Goal: Task Accomplishment & Management: Use online tool/utility

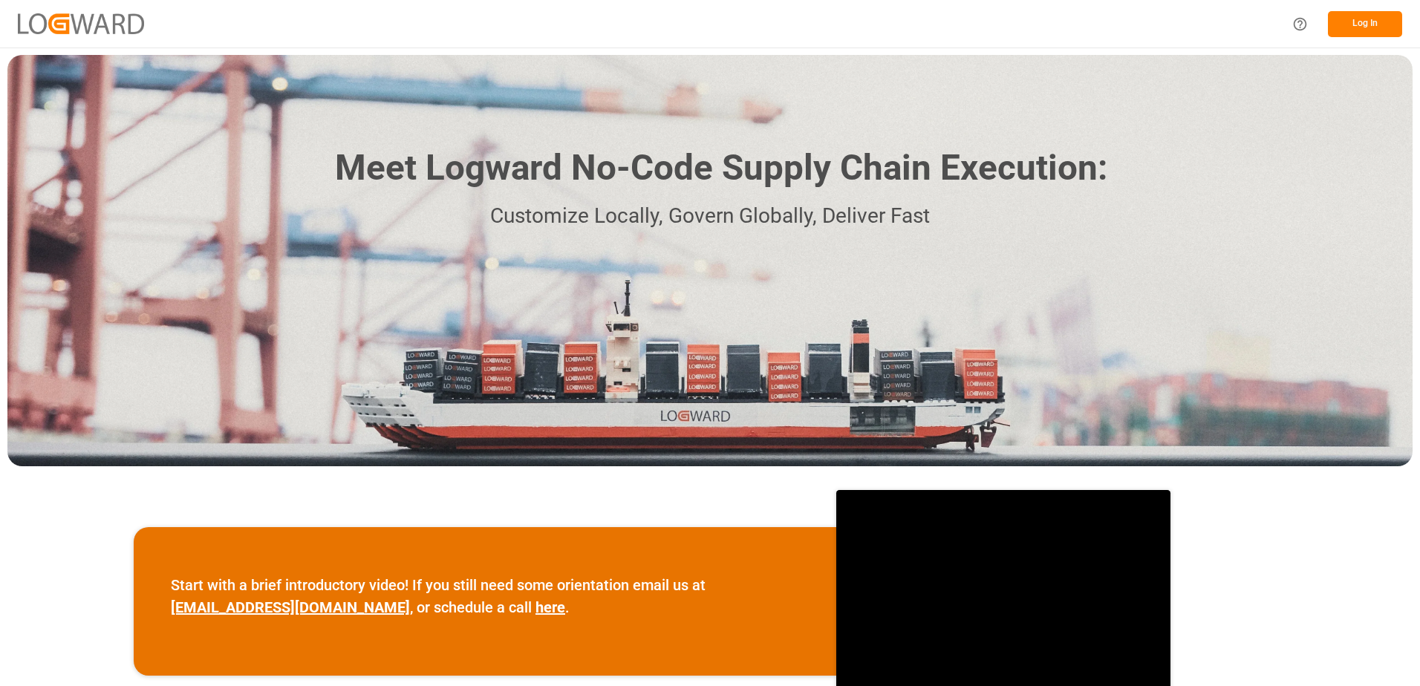
click at [1365, 24] on button "Log In" at bounding box center [1365, 24] width 74 height 26
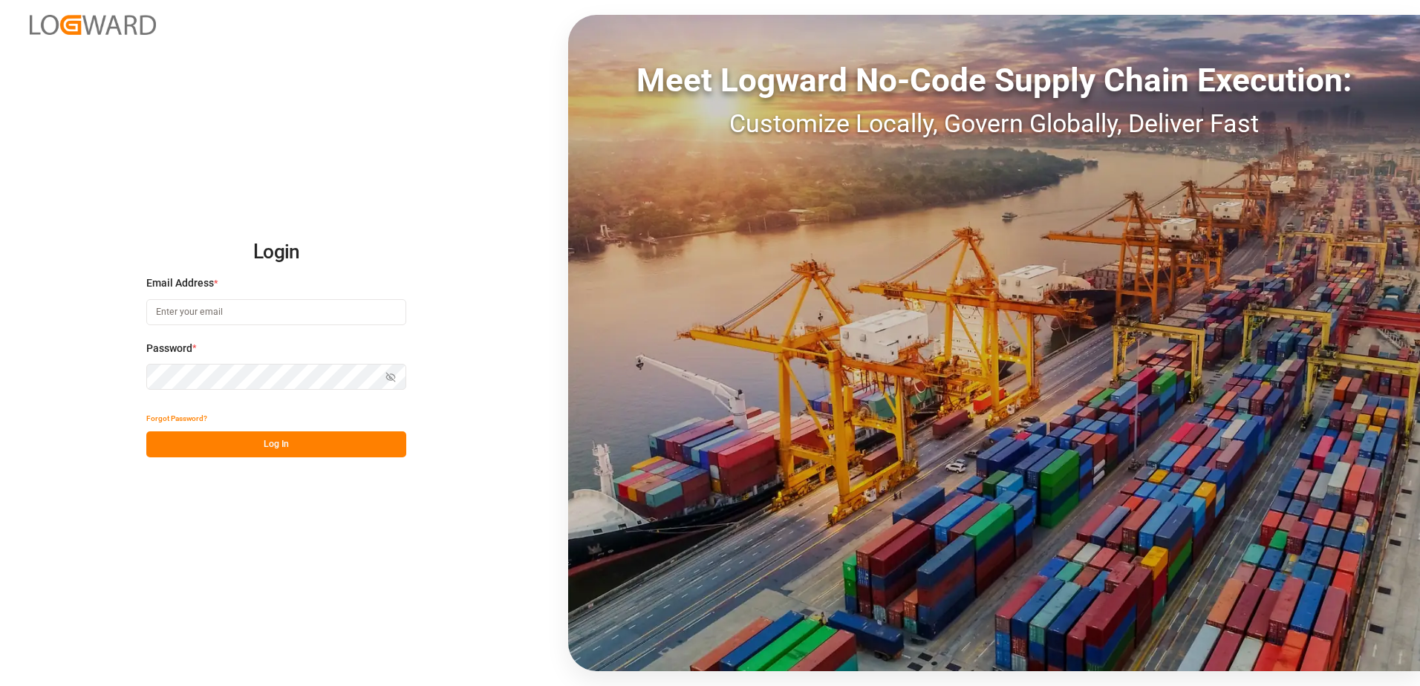
click at [205, 310] on input at bounding box center [276, 312] width 260 height 26
type input "[PERSON_NAME][EMAIL_ADDRESS][DOMAIN_NAME]"
click at [105, 376] on div "Login Email Address * [EMAIL_ADDRESS][DOMAIN_NAME] Password * Show password For…" at bounding box center [710, 343] width 1420 height 686
click at [391, 374] on icon "button" at bounding box center [393, 376] width 5 height 4
click at [391, 372] on icon "button" at bounding box center [390, 377] width 10 height 10
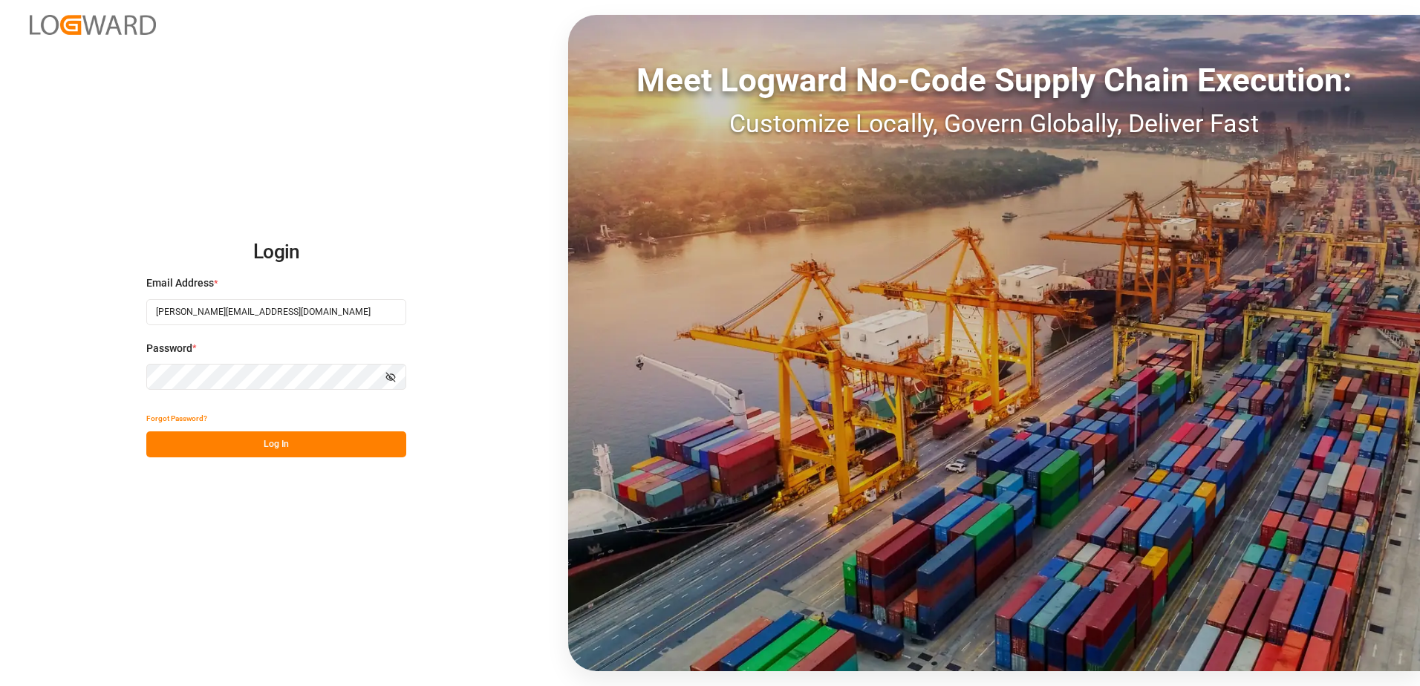
click at [283, 446] on button "Log In" at bounding box center [276, 444] width 260 height 26
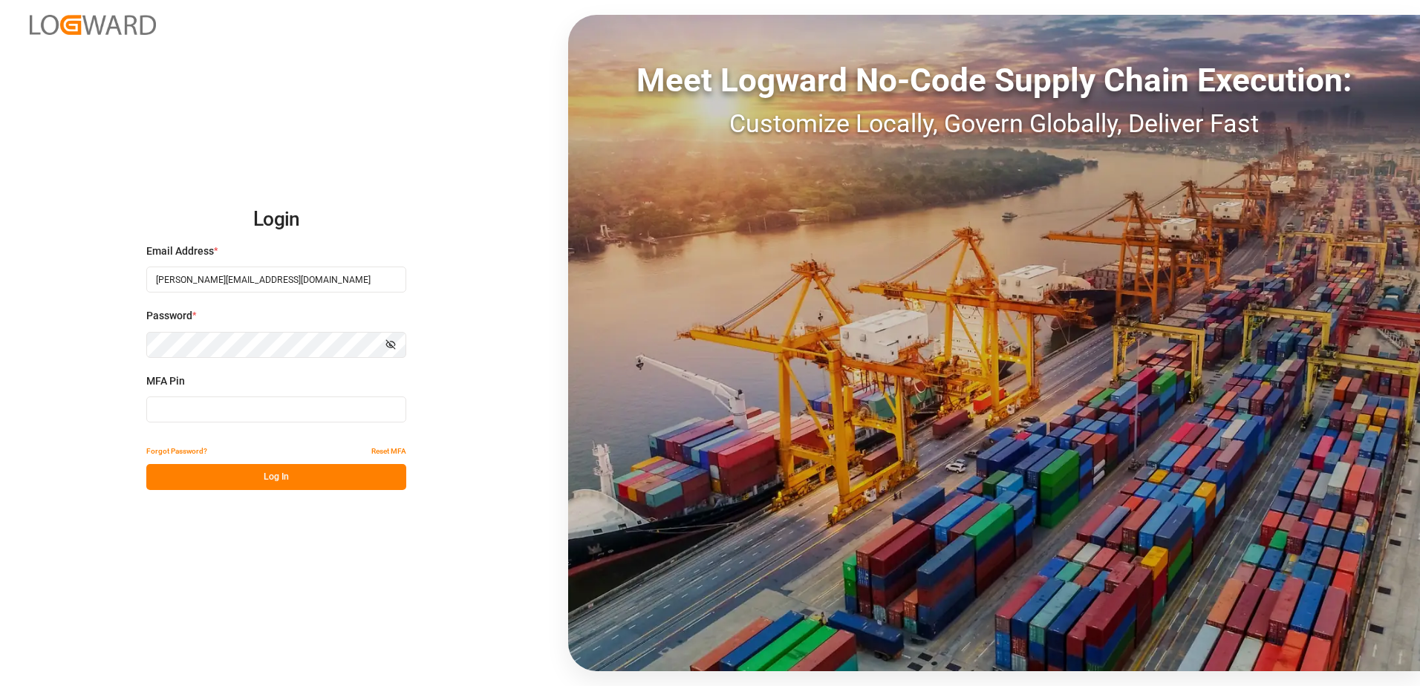
click at [184, 409] on input at bounding box center [276, 410] width 260 height 26
type input "995300"
click at [236, 480] on button "Log In" at bounding box center [276, 477] width 260 height 26
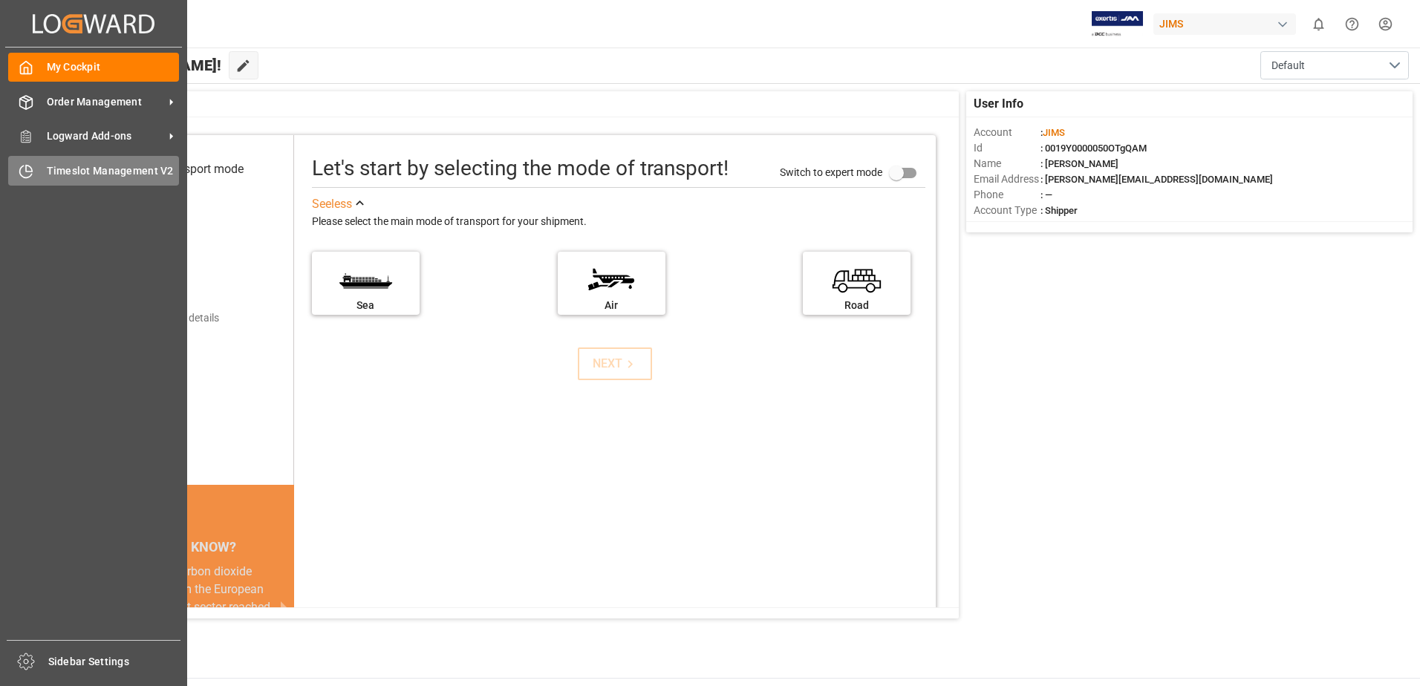
click at [35, 172] on div "Timeslot Management V2 Timeslot Management V2" at bounding box center [93, 170] width 171 height 29
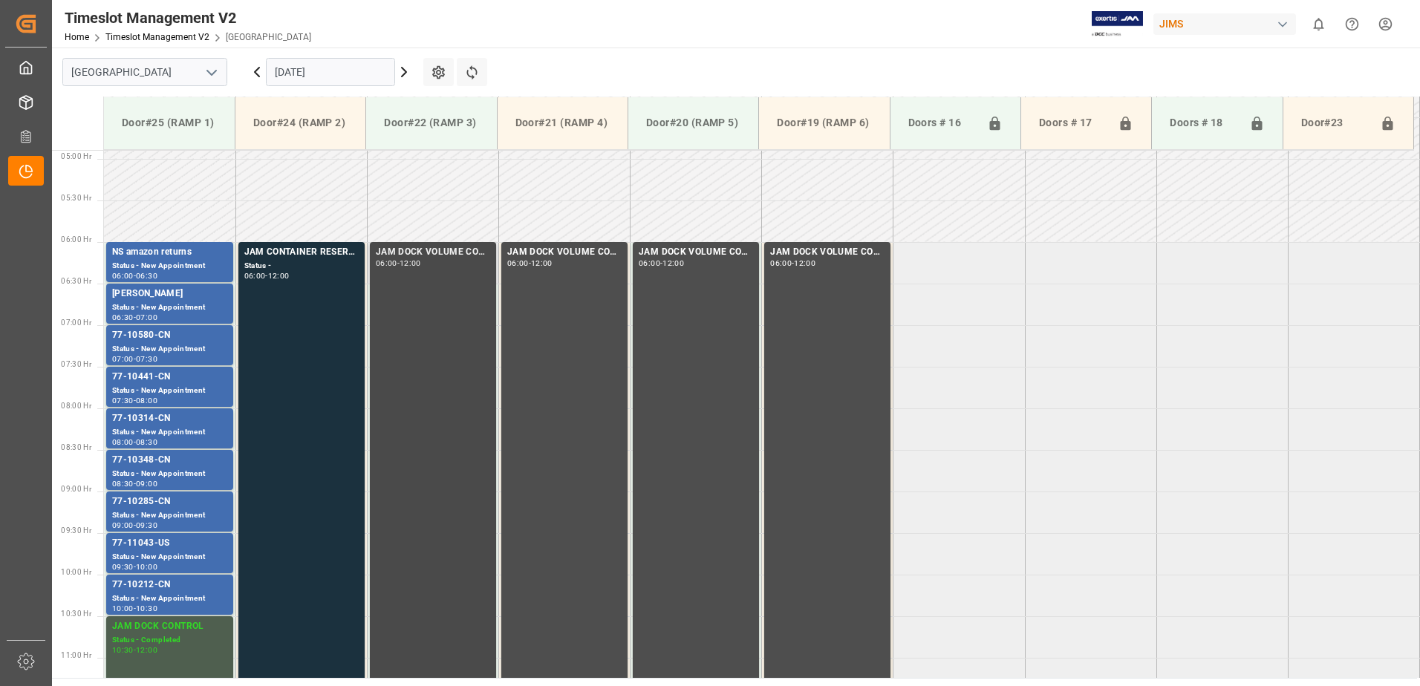
scroll to position [481, 0]
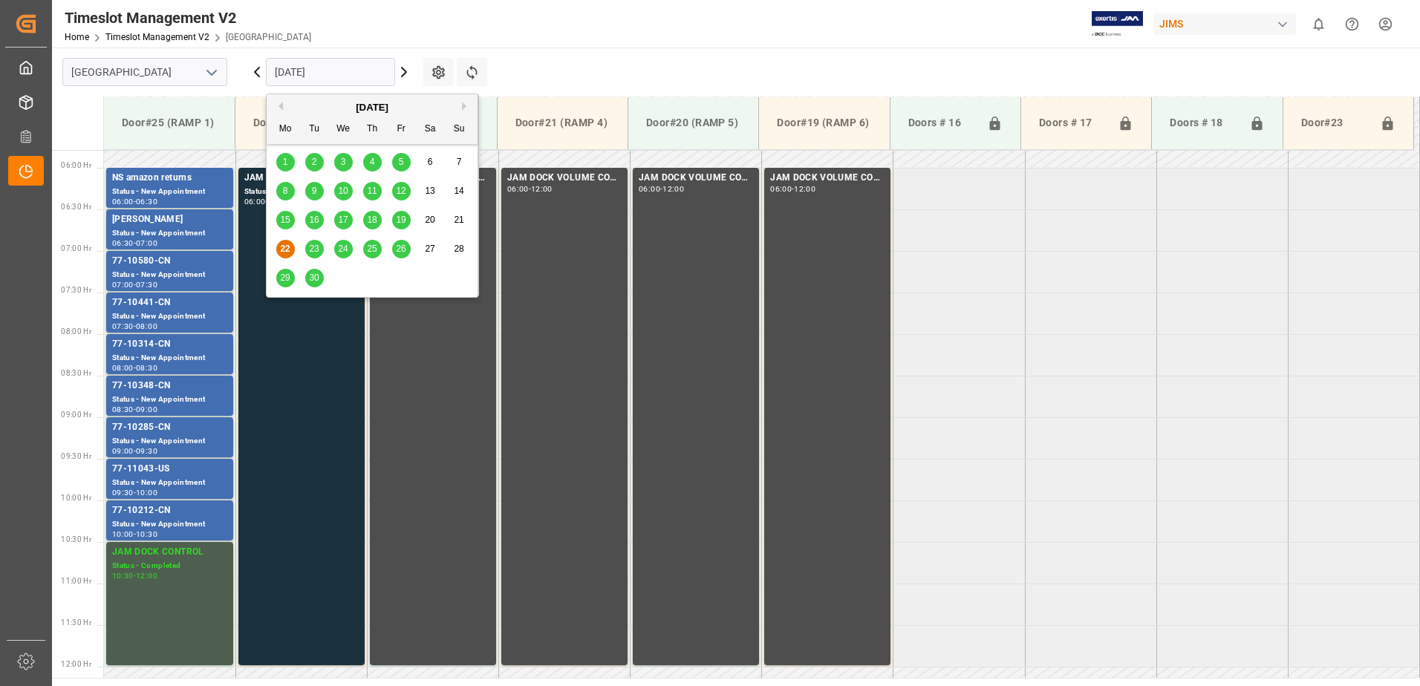
click at [353, 74] on input "[DATE]" at bounding box center [330, 72] width 129 height 28
click at [314, 248] on span "23" at bounding box center [314, 249] width 10 height 10
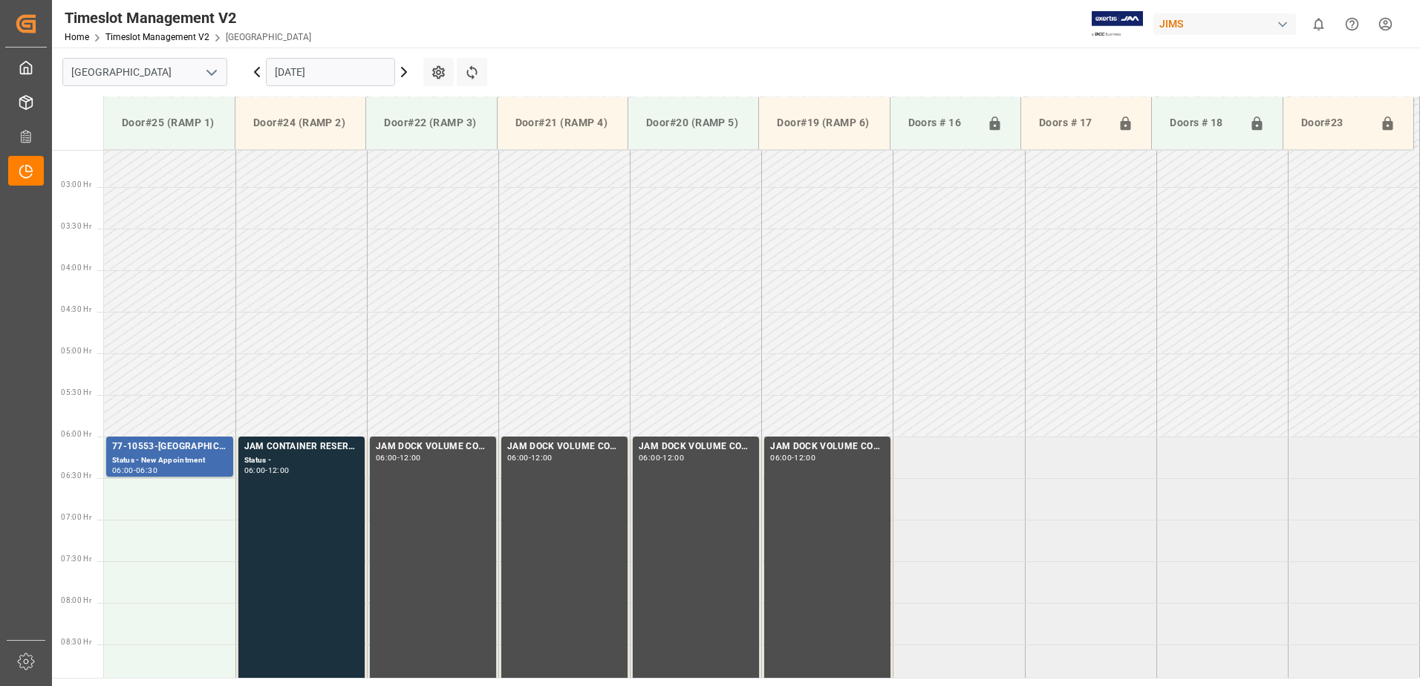
scroll to position [407, 0]
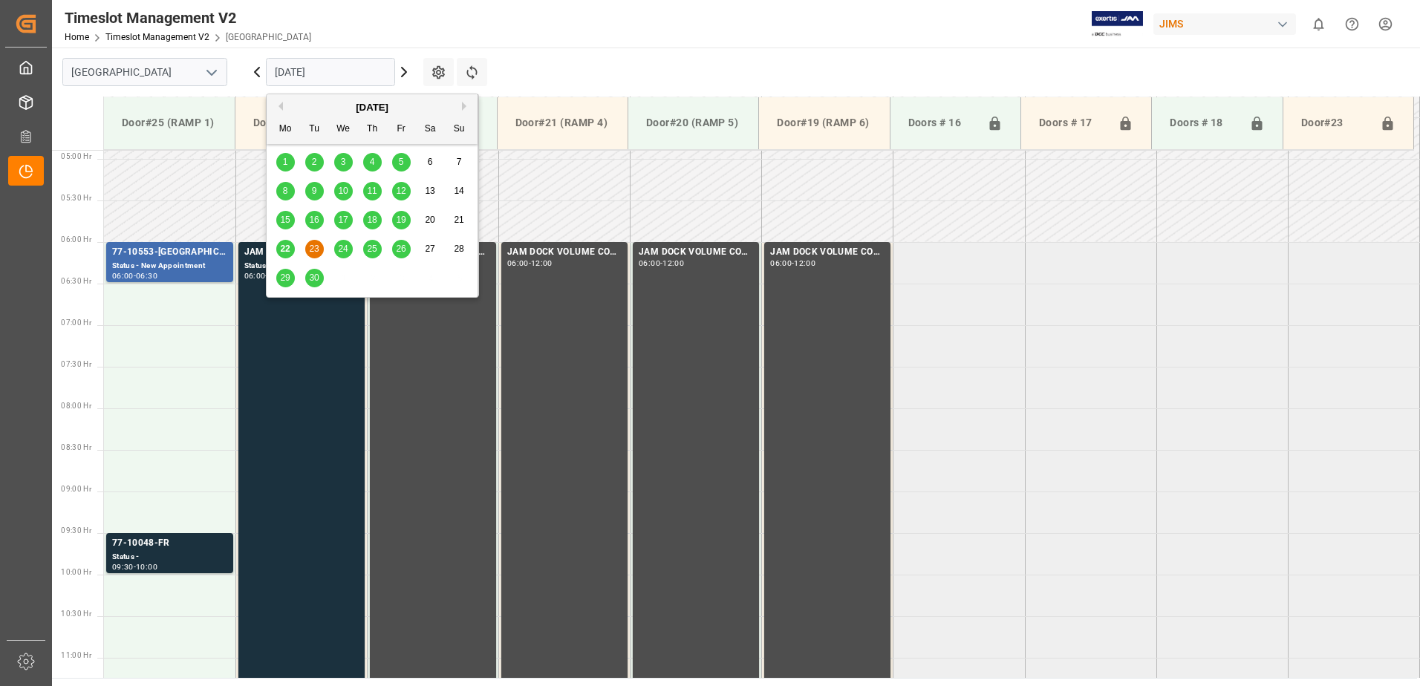
click at [348, 74] on input "[DATE]" at bounding box center [330, 72] width 129 height 28
click at [346, 249] on span "24" at bounding box center [343, 249] width 10 height 10
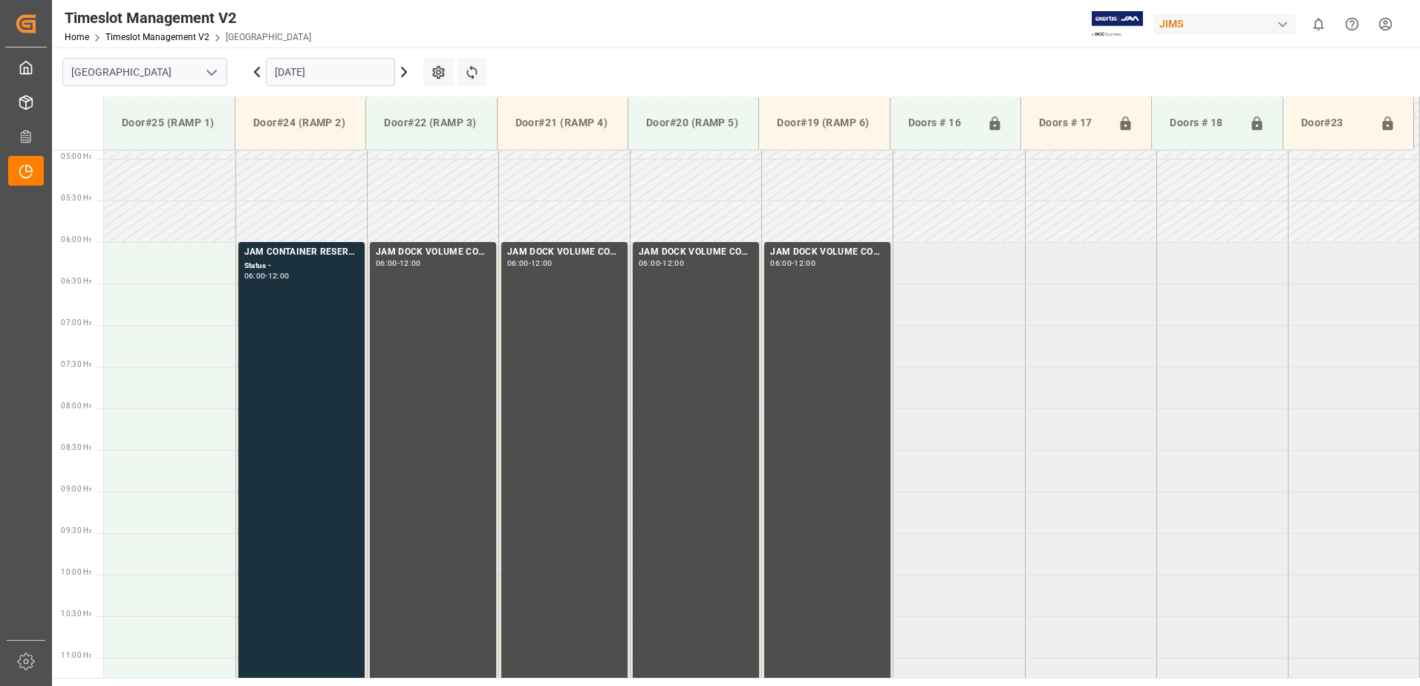
click at [356, 70] on input "[DATE]" at bounding box center [330, 72] width 129 height 28
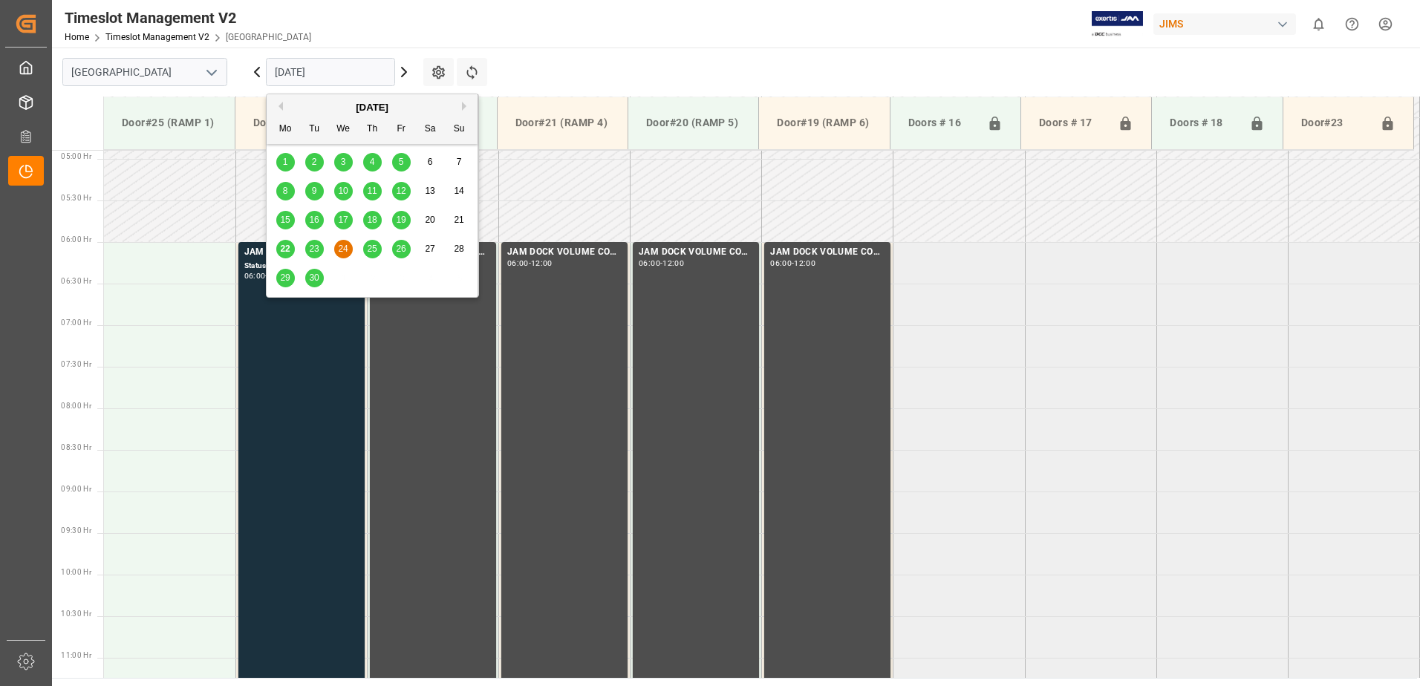
click at [371, 250] on span "25" at bounding box center [372, 249] width 10 height 10
click at [352, 73] on input "[DATE]" at bounding box center [330, 72] width 129 height 28
click at [401, 248] on span "26" at bounding box center [401, 249] width 10 height 10
click at [333, 71] on input "[DATE]" at bounding box center [330, 72] width 129 height 28
click at [284, 277] on span "29" at bounding box center [285, 278] width 10 height 10
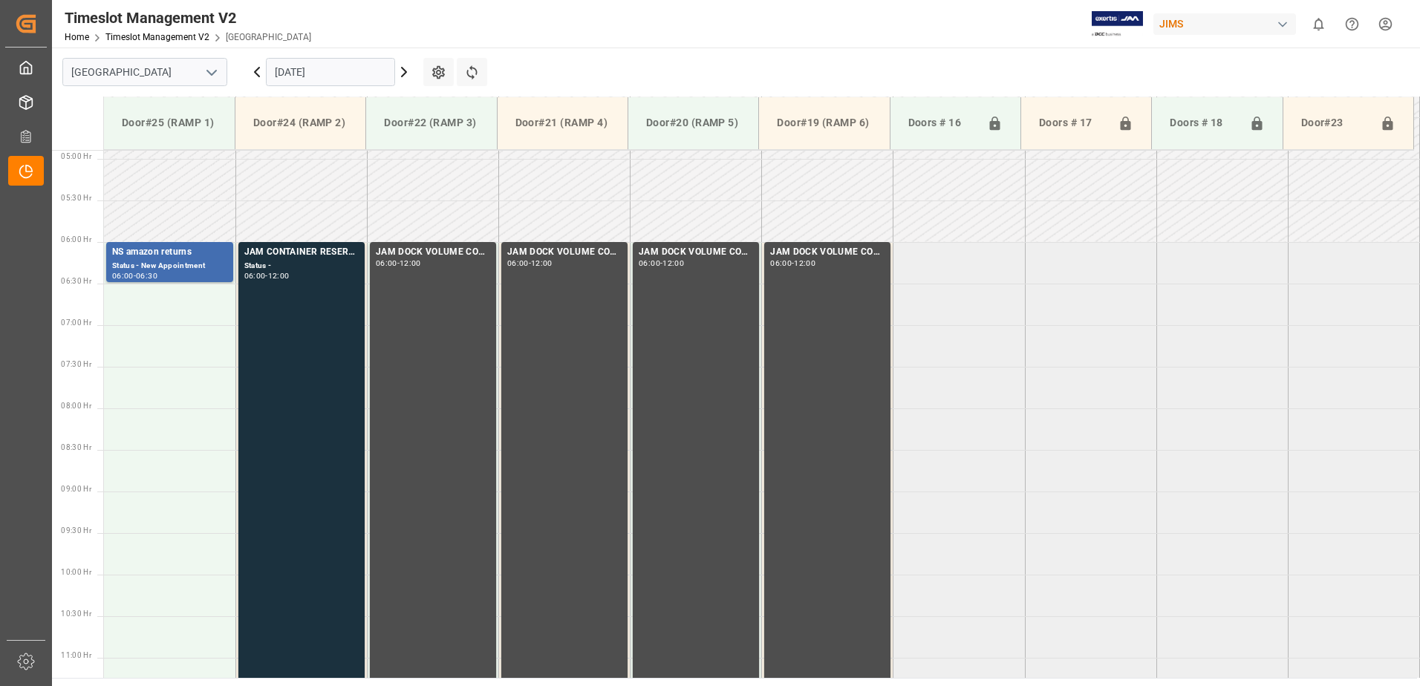
click at [331, 72] on input "[DATE]" at bounding box center [330, 72] width 129 height 28
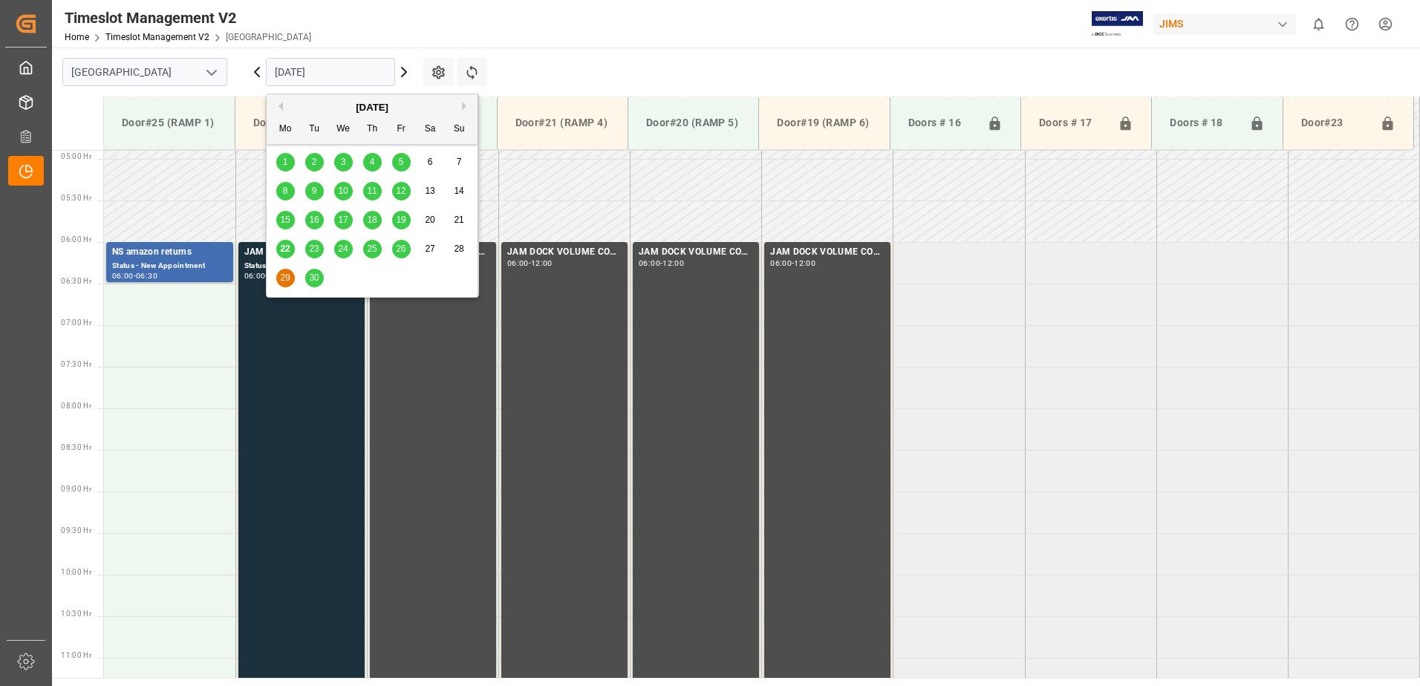
click at [311, 280] on span "30" at bounding box center [314, 278] width 10 height 10
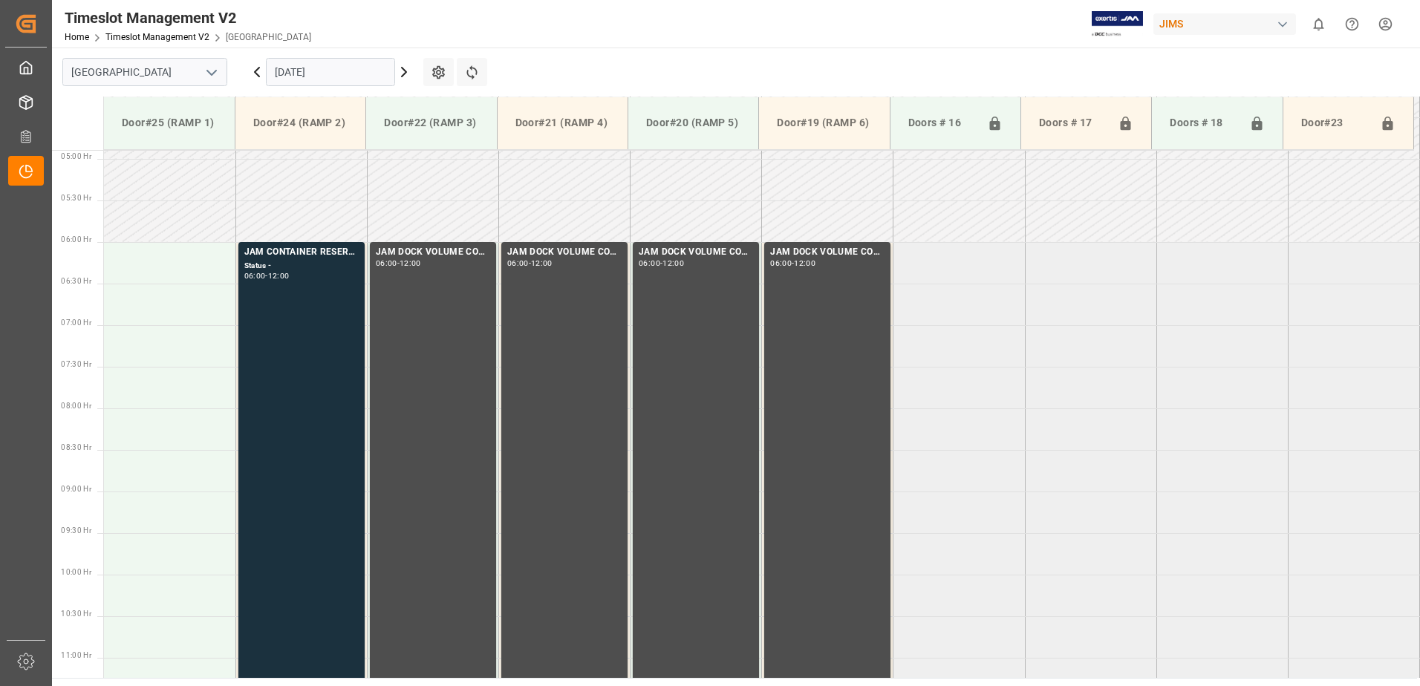
click at [347, 71] on input "[DATE]" at bounding box center [330, 72] width 129 height 28
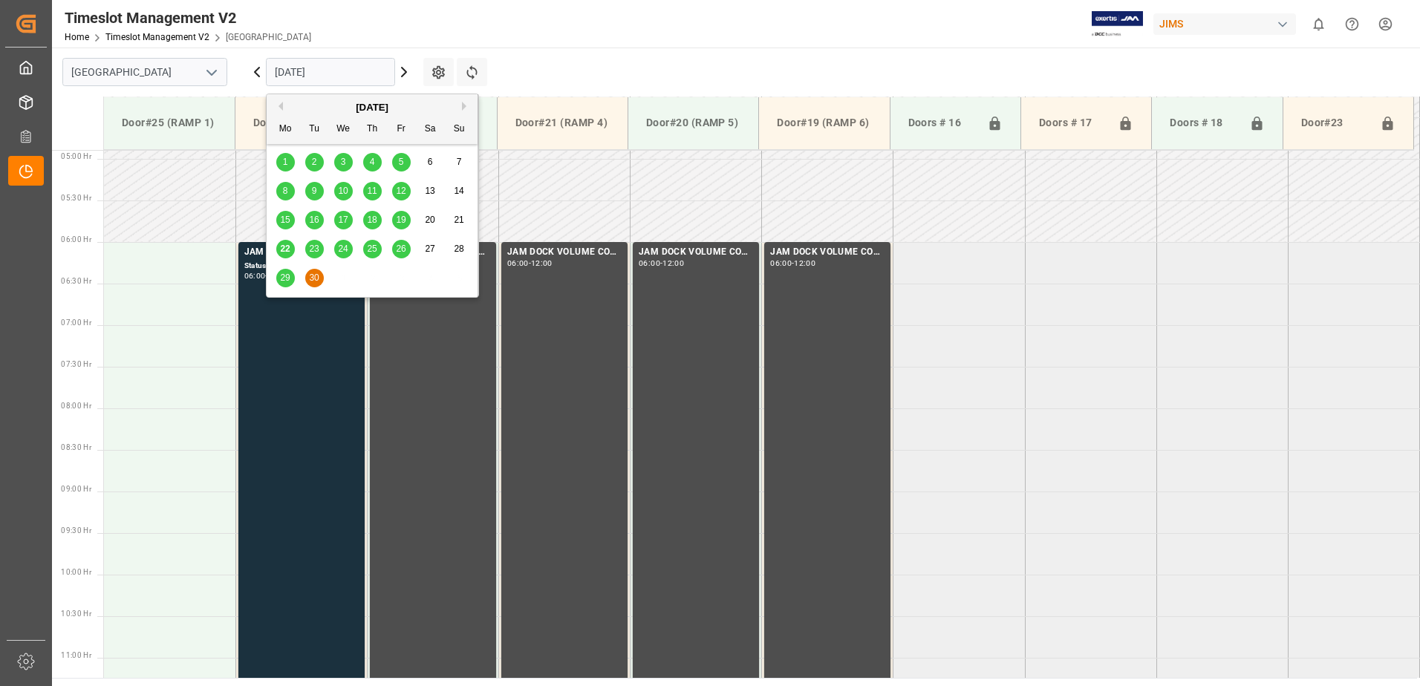
click at [287, 247] on span "22" at bounding box center [285, 249] width 10 height 10
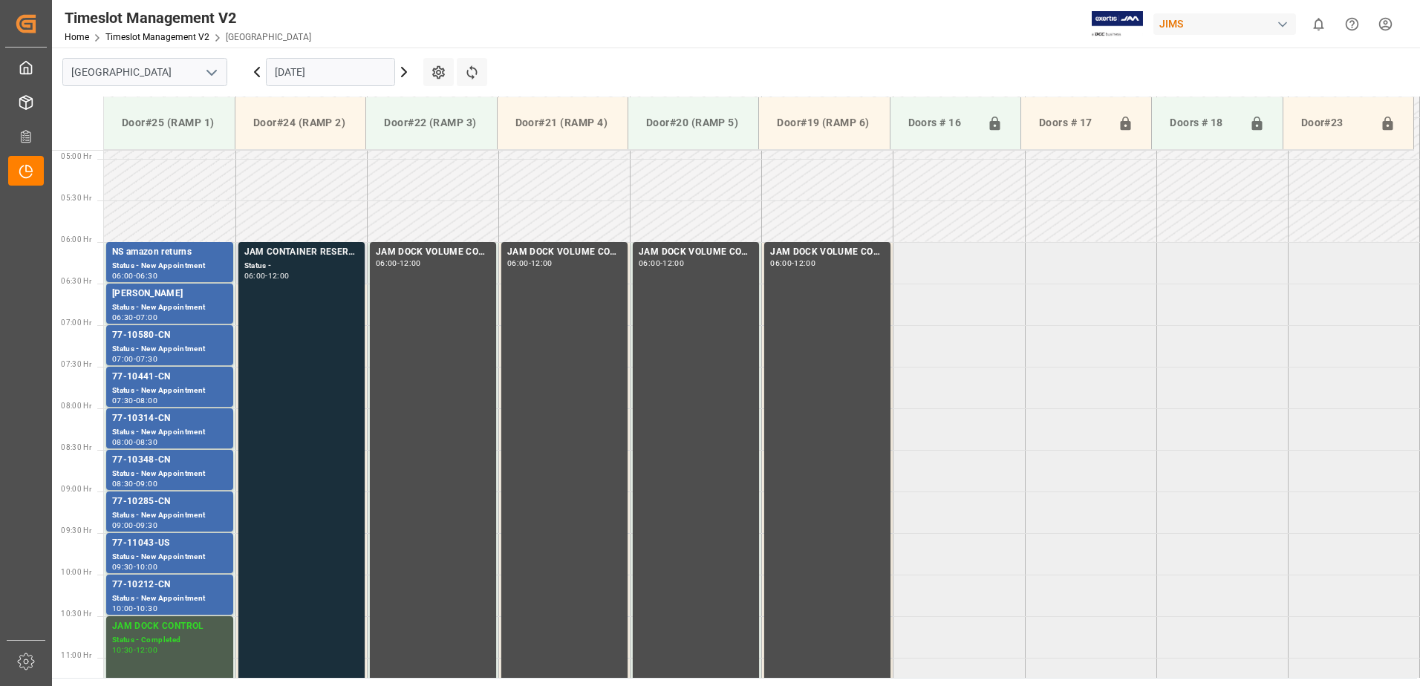
scroll to position [481, 0]
